Goal: Task Accomplishment & Management: Use online tool/utility

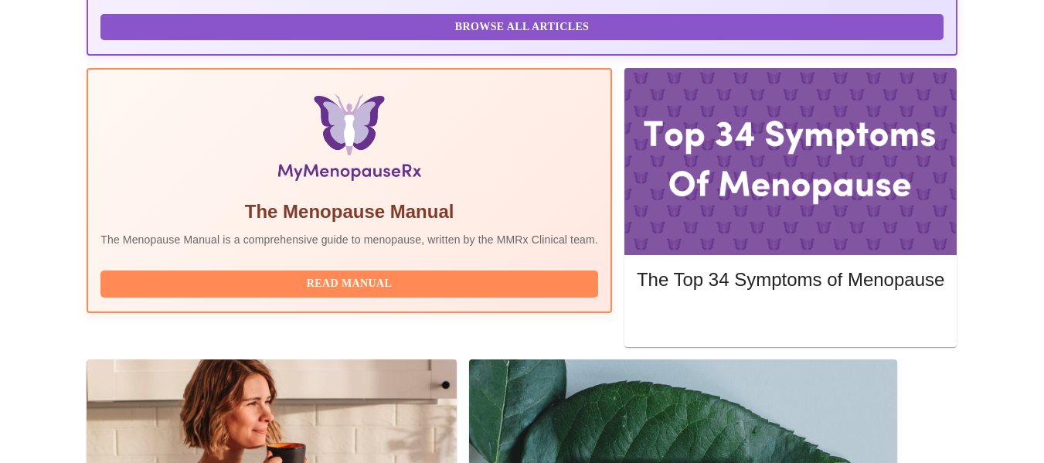
scroll to position [448, 0]
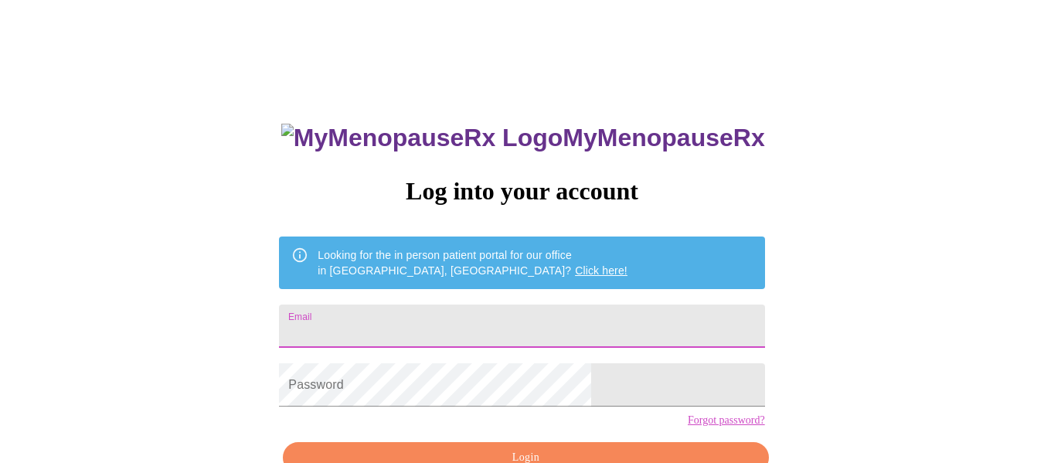
click at [642, 316] on input "Email" at bounding box center [521, 326] width 485 height 43
type input "[EMAIL_ADDRESS][DOMAIN_NAME]"
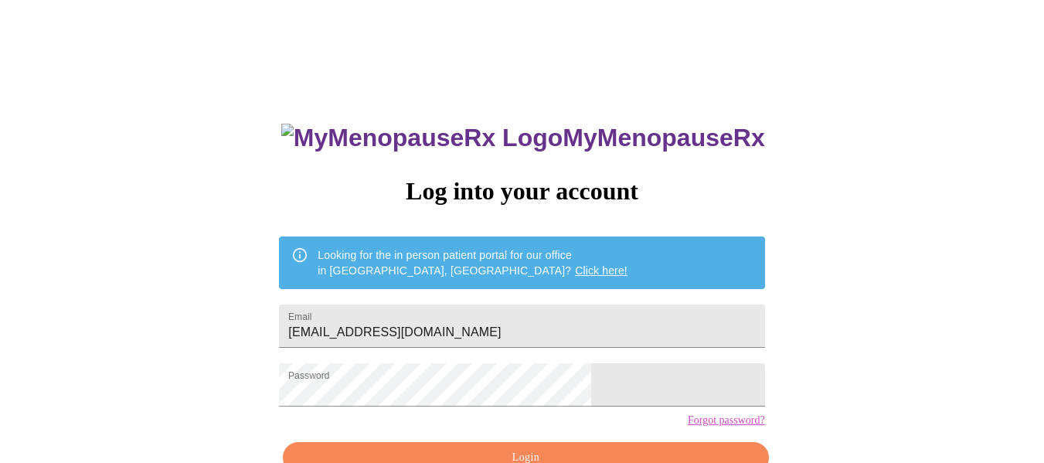
click at [999, 148] on div "MyMenopauseRx Log into your account Looking for the in person patient portal fo…" at bounding box center [522, 284] width 1032 height 556
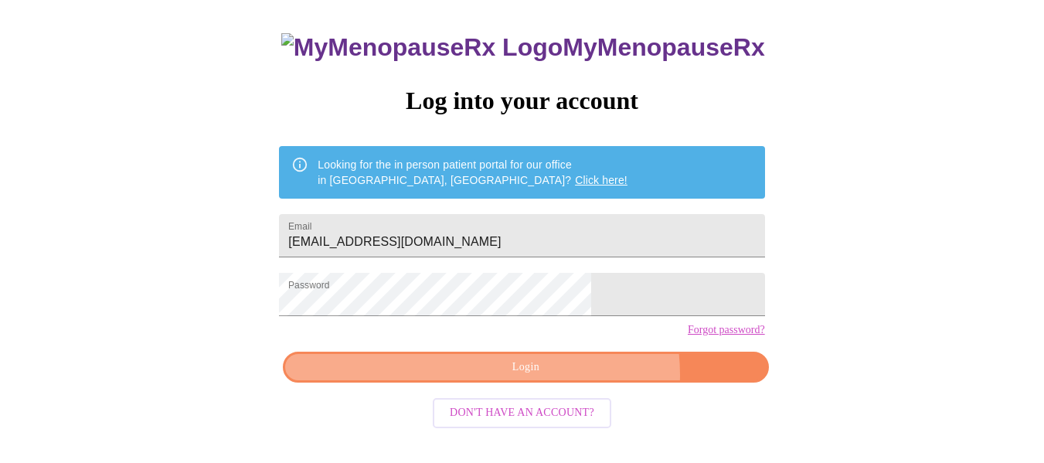
click at [569, 377] on span "Login" at bounding box center [526, 367] width 450 height 19
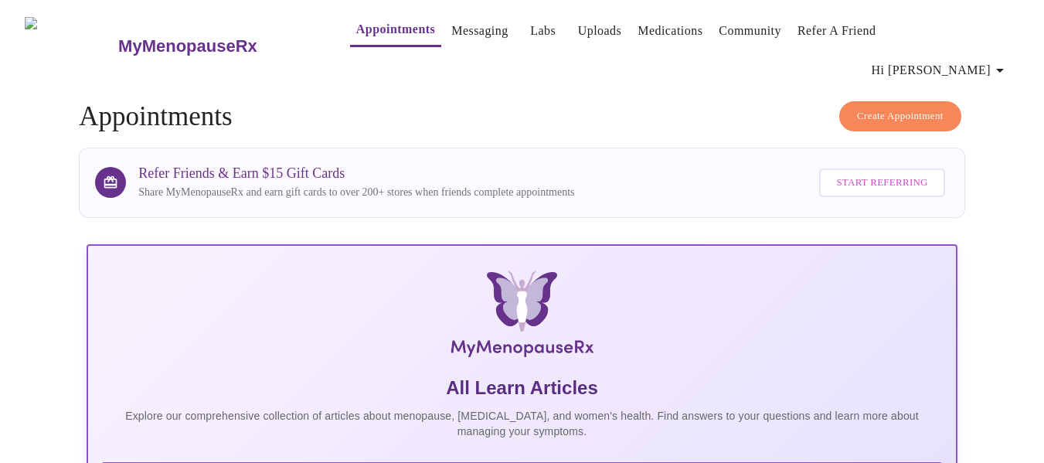
click at [379, 39] on link "Appointments" at bounding box center [395, 30] width 79 height 22
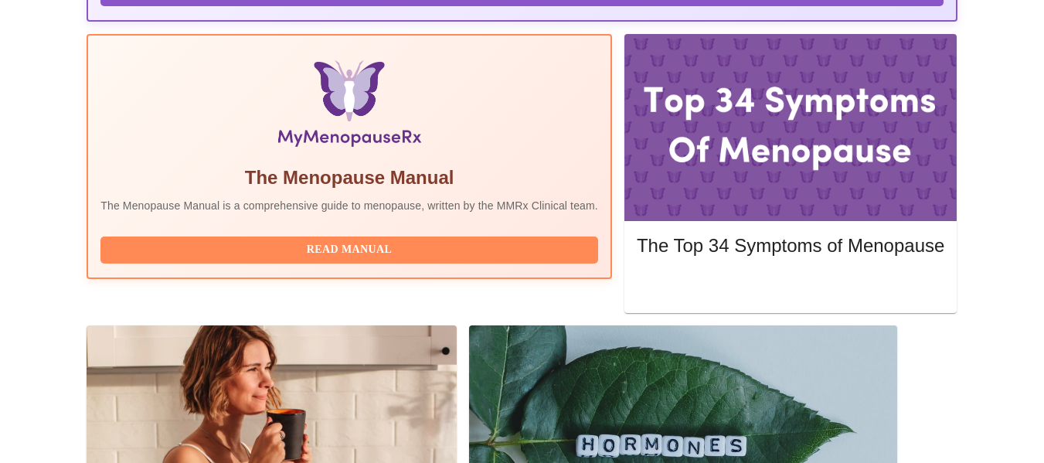
scroll to position [465, 0]
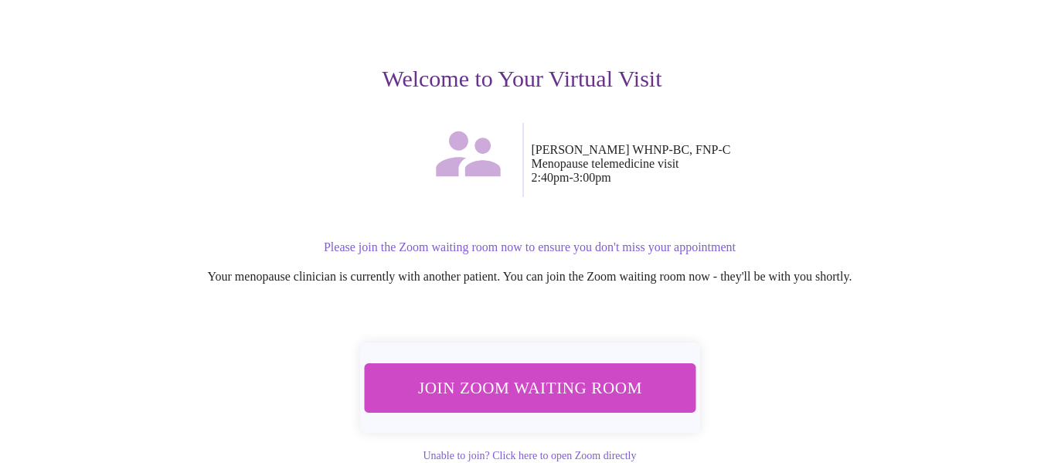
scroll to position [182, 0]
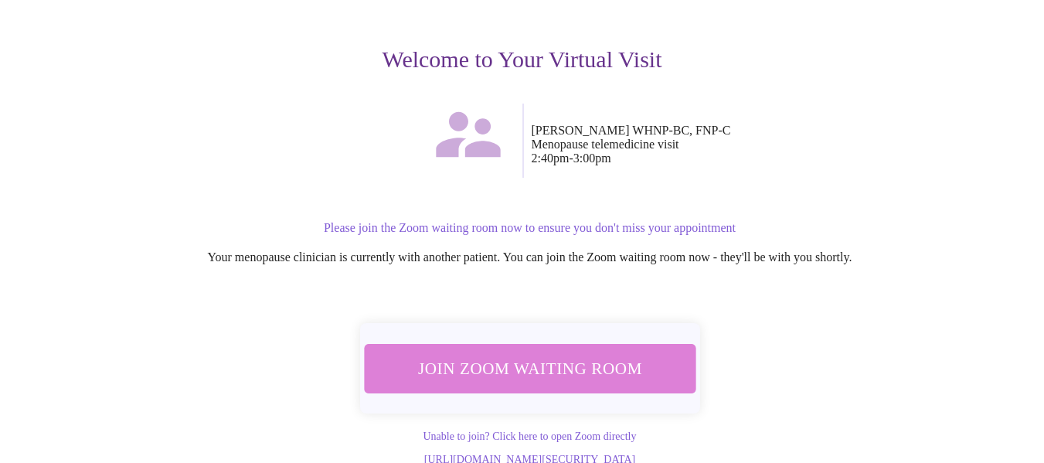
click at [599, 353] on span "Join Zoom Waiting Room" at bounding box center [530, 367] width 302 height 29
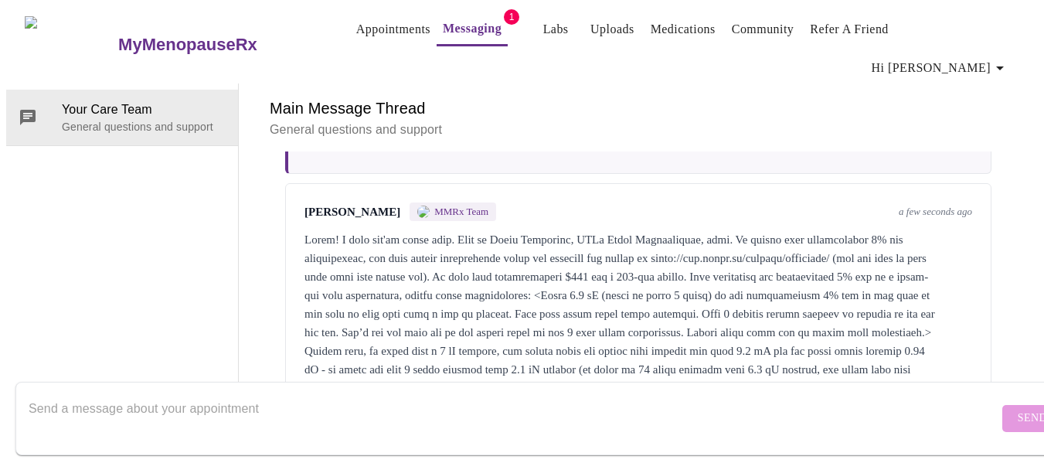
scroll to position [1378, 0]
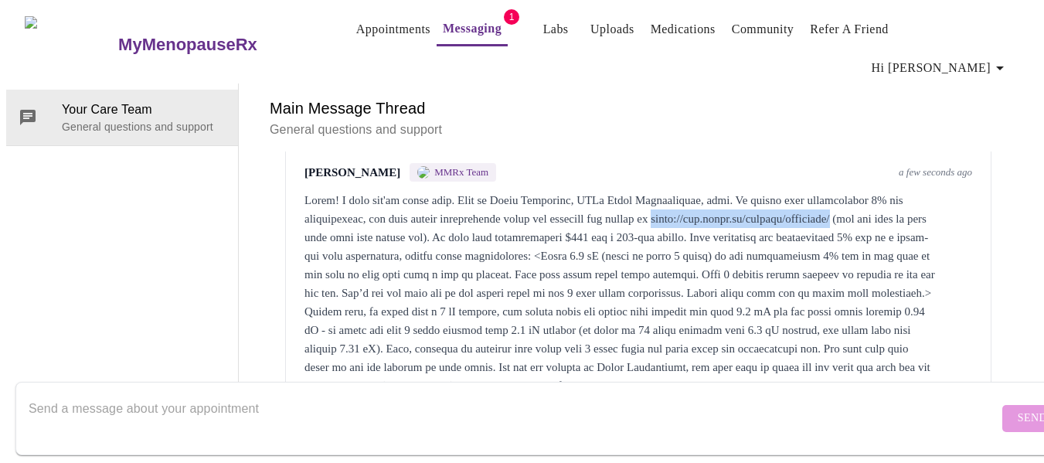
drag, startPoint x: 682, startPoint y: 183, endPoint x: 899, endPoint y: 180, distance: 217.2
click at [899, 191] on div at bounding box center [639, 302] width 668 height 223
copy div "[URL][DOMAIN_NAME]"
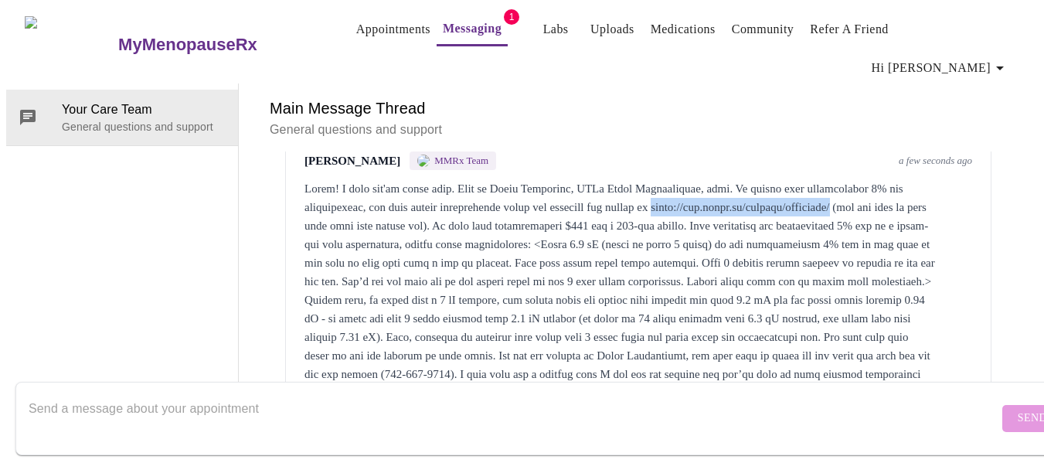
scroll to position [58, 0]
